Goal: Information Seeking & Learning: Learn about a topic

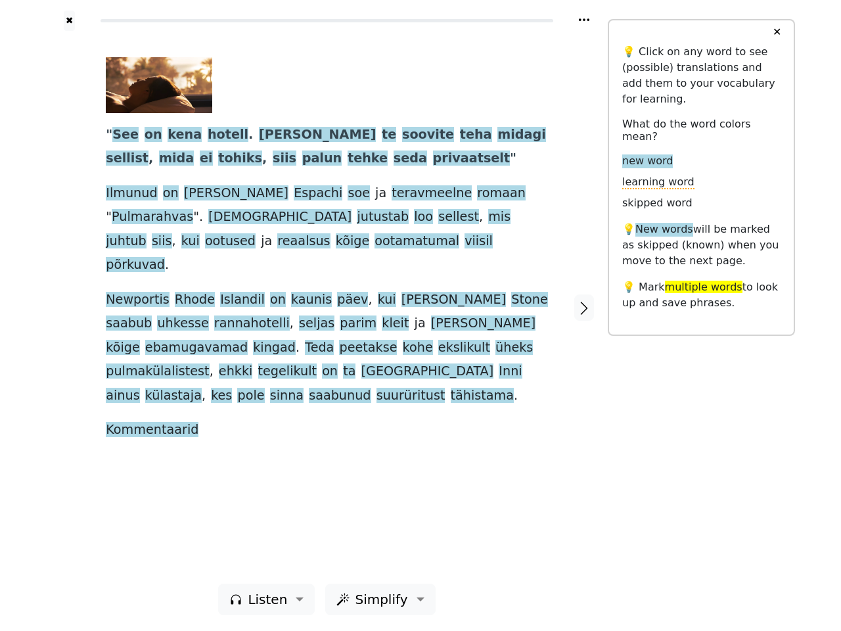
click at [317, 363] on span "tegelikult" at bounding box center [287, 371] width 59 height 16
click at [584, 20] on icon at bounding box center [584, 19] width 11 height 3
click at [69, 307] on div at bounding box center [69, 307] width 47 height 553
click at [139, 340] on span "kõige" at bounding box center [123, 348] width 34 height 16
click at [123, 135] on span "See" at bounding box center [125, 135] width 26 height 16
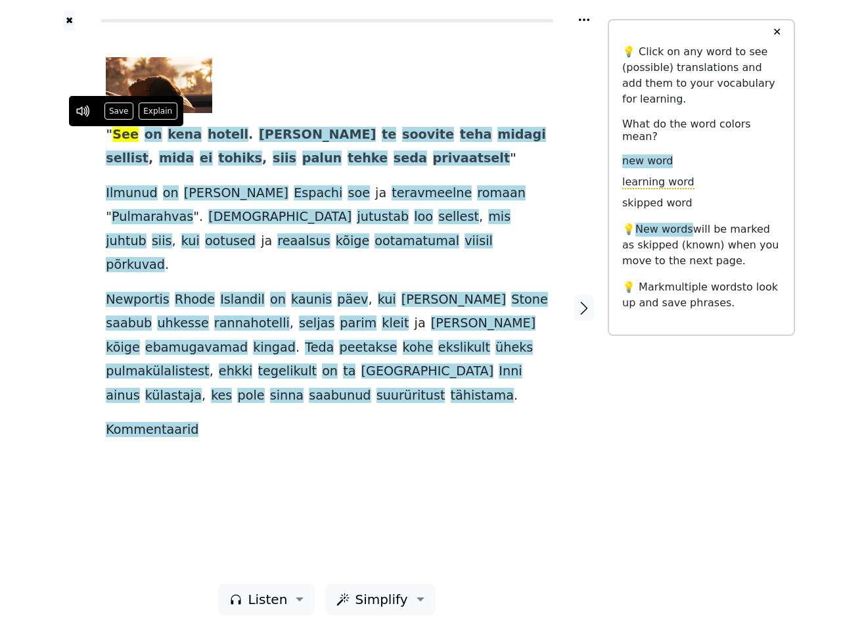
click at [145, 135] on span "on" at bounding box center [154, 135] width 18 height 16
click at [172, 135] on span "kena" at bounding box center [185, 135] width 34 height 16
click at [208, 135] on span "hotell" at bounding box center [228, 135] width 41 height 16
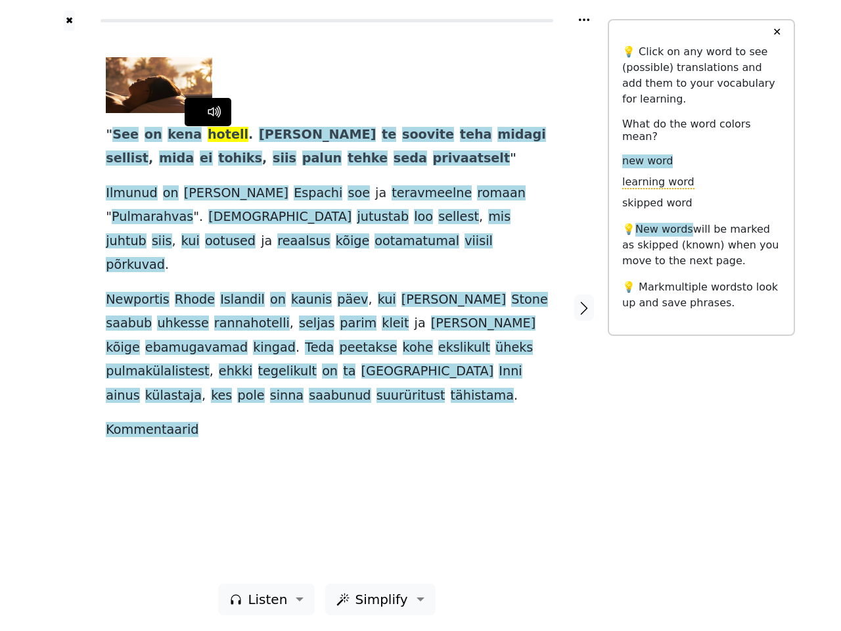
click at [259, 135] on span "[PERSON_NAME]" at bounding box center [317, 135] width 117 height 16
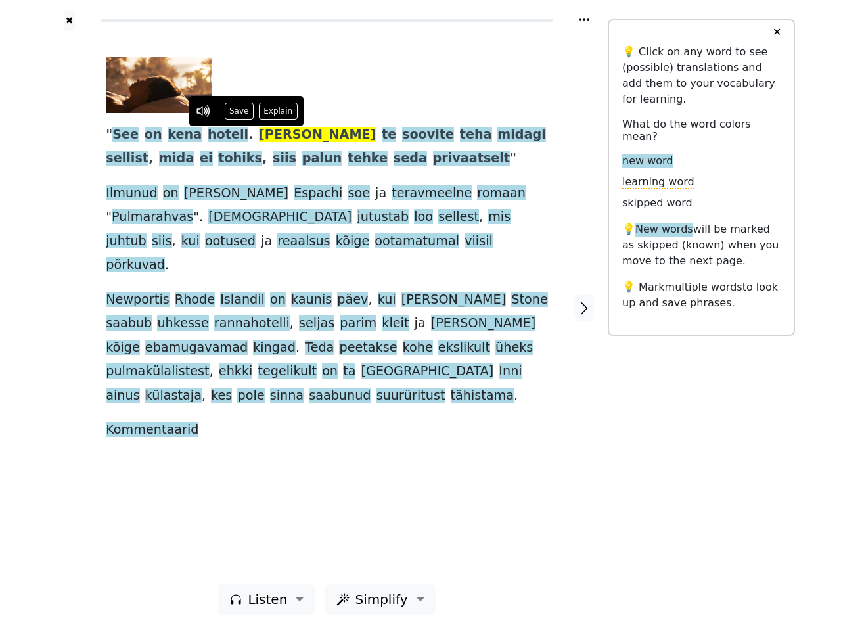
click at [382, 135] on span "te" at bounding box center [389, 135] width 14 height 16
